Goal: Book appointment/travel/reservation

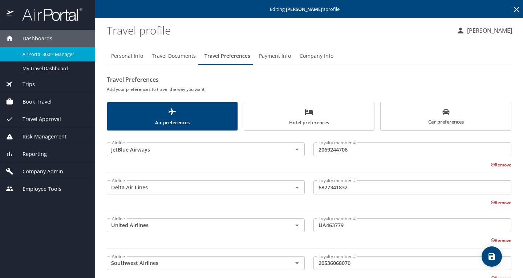
click at [45, 84] on div "Trips" at bounding box center [47, 84] width 83 height 8
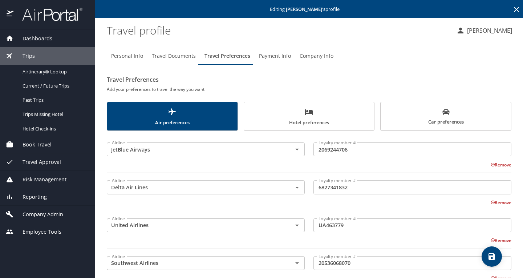
click at [30, 146] on span "Book Travel" at bounding box center [32, 144] width 38 height 8
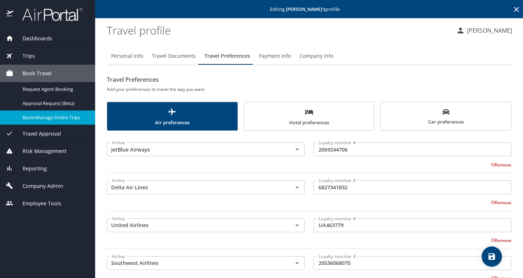
click at [36, 118] on span "Book/Manage Online Trips" at bounding box center [54, 117] width 64 height 7
